Goal: Find specific page/section: Find specific page/section

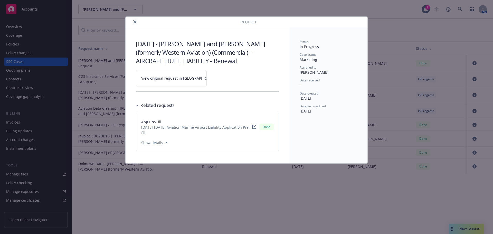
click at [135, 22] on icon "close" at bounding box center [134, 21] width 3 height 3
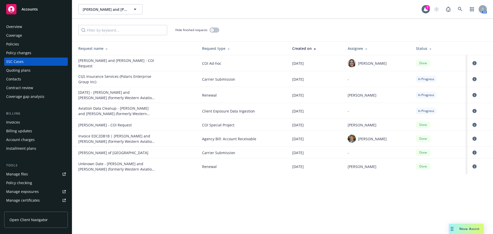
click at [25, 27] on div "Overview" at bounding box center [36, 27] width 60 height 8
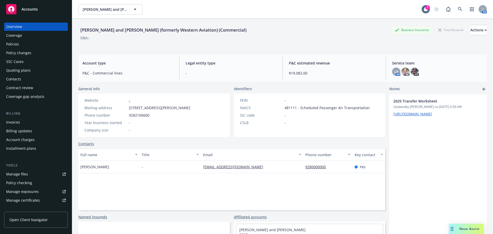
click at [25, 42] on div "Policies" at bounding box center [36, 44] width 60 height 8
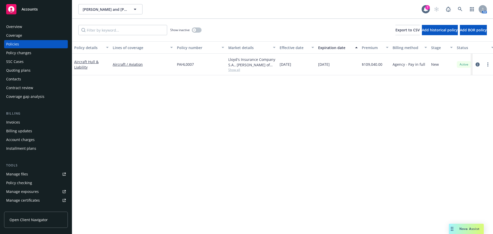
click at [236, 69] on span "Show all" at bounding box center [251, 70] width 47 height 4
click at [475, 67] on div at bounding box center [482, 64] width 16 height 6
click at [478, 64] on icon "circleInformation" at bounding box center [477, 64] width 4 height 4
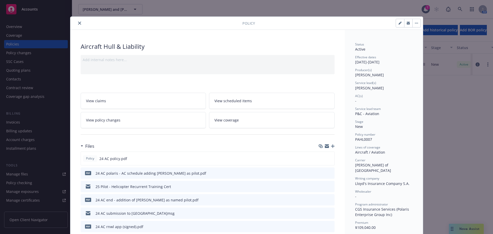
click at [398, 26] on button "button" at bounding box center [400, 23] width 8 height 8
select select "NEW"
select select "12"
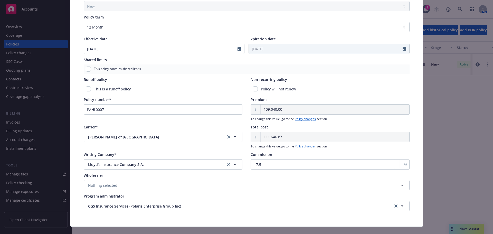
scroll to position [187, 0]
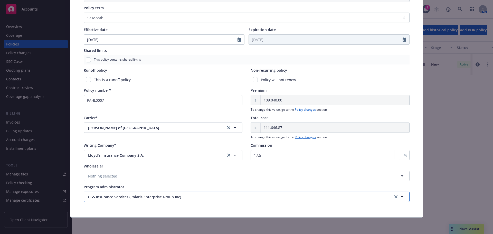
click at [182, 197] on span "CGS Insurance Services (Polaris Enterprise Group Inc)" at bounding box center [228, 196] width 280 height 5
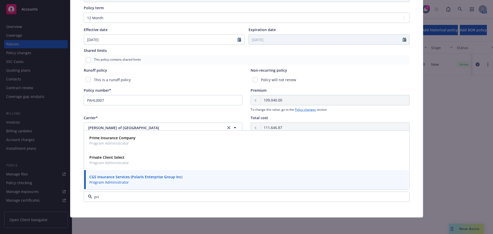
drag, startPoint x: 109, startPoint y: 197, endPoint x: 88, endPoint y: 197, distance: 20.8
click at [88, 197] on div "pri" at bounding box center [247, 196] width 326 height 10
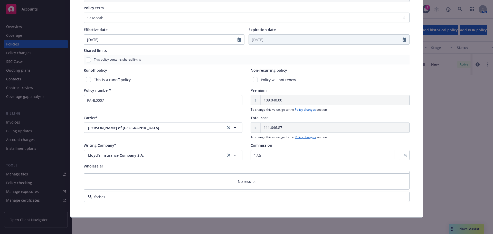
type input "forbes"
click at [129, 196] on input "forbes" at bounding box center [245, 196] width 307 height 5
click at [129, 196] on input at bounding box center [245, 196] width 307 height 5
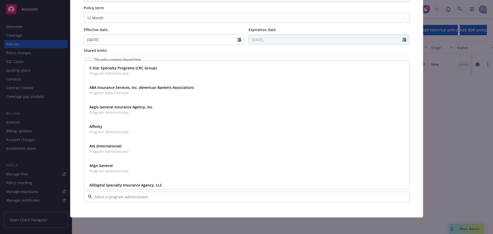
click at [129, 196] on input at bounding box center [245, 196] width 307 height 5
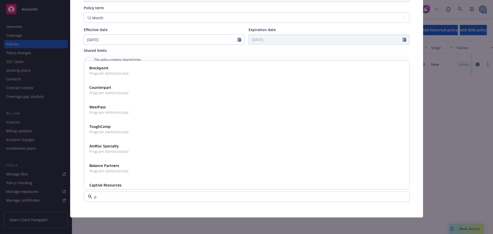
type input "pf"
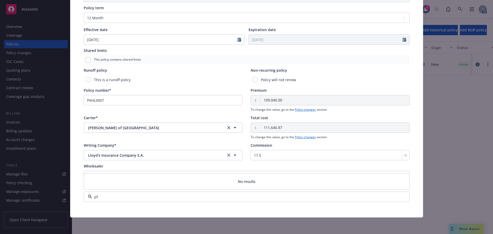
click at [127, 198] on input "pf" at bounding box center [245, 196] width 307 height 5
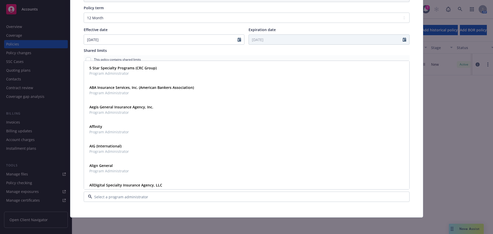
click at [127, 198] on input at bounding box center [245, 196] width 307 height 5
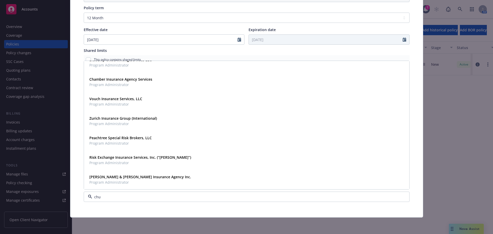
scroll to position [0, 0]
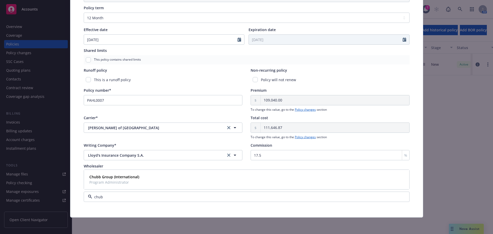
type input "chubb"
click at [158, 176] on div "Chubb Group (International) Program Administrator" at bounding box center [246, 179] width 319 height 13
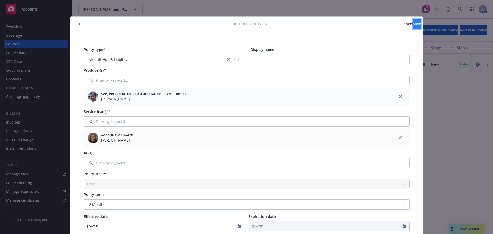
click at [413, 24] on button "Save" at bounding box center [417, 24] width 8 height 10
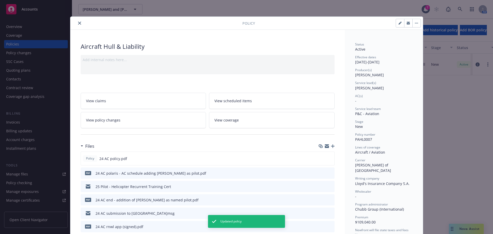
click at [79, 23] on button "close" at bounding box center [79, 23] width 6 height 6
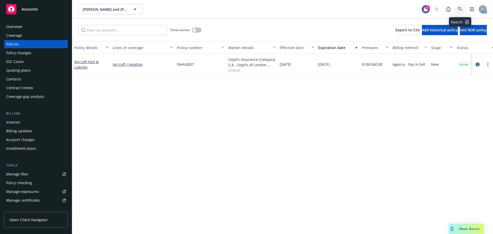
click at [463, 8] on link at bounding box center [460, 9] width 10 height 10
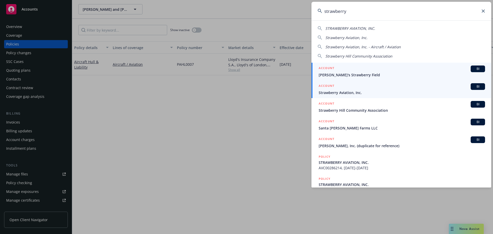
type input "strawberry"
click at [357, 94] on span "Strawberry Aviation, Inc." at bounding box center [402, 92] width 166 height 5
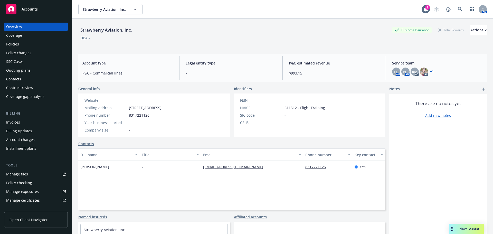
click at [21, 118] on div "Billing Invoices Billing updates Account charges Installment plans" at bounding box center [36, 132] width 64 height 42
click at [19, 123] on div "Invoices" at bounding box center [13, 122] width 14 height 8
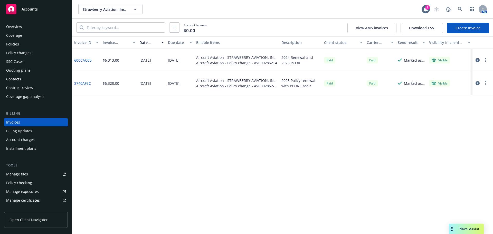
click at [350, 176] on div "Invoice ID Invoice amount Date issued Due date Billable items Description Clien…" at bounding box center [282, 134] width 421 height 197
click at [458, 9] on icon at bounding box center [460, 9] width 4 height 4
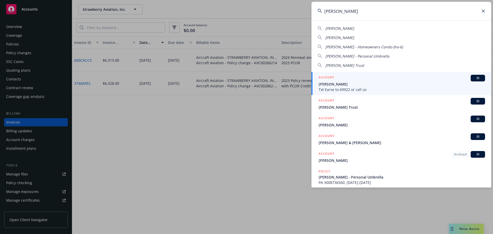
type input "[PERSON_NAME]"
